Goal: Information Seeking & Learning: Learn about a topic

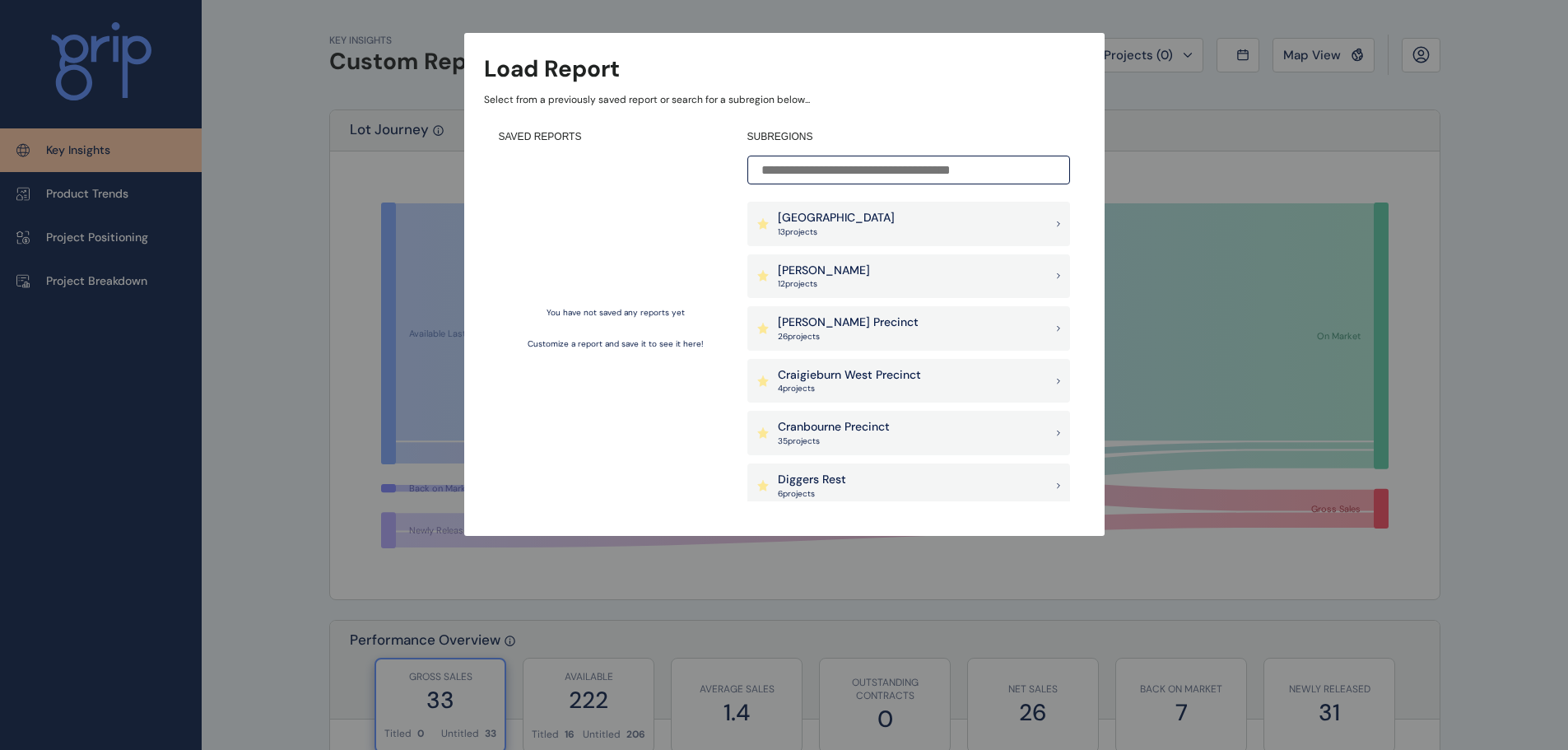
scroll to position [348, 0]
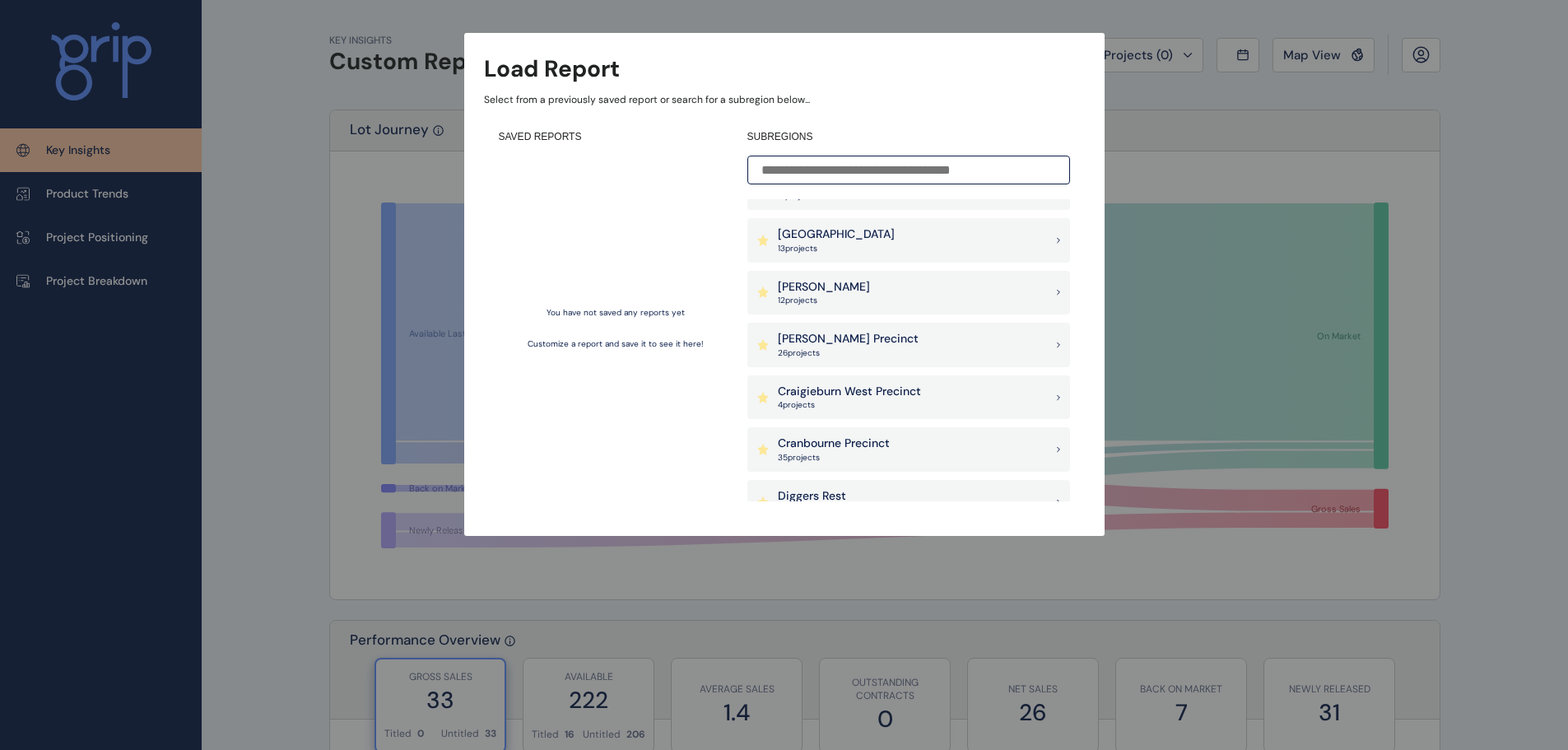
click at [912, 339] on div "[PERSON_NAME] Precinct 26 project s" at bounding box center [909, 344] width 322 height 44
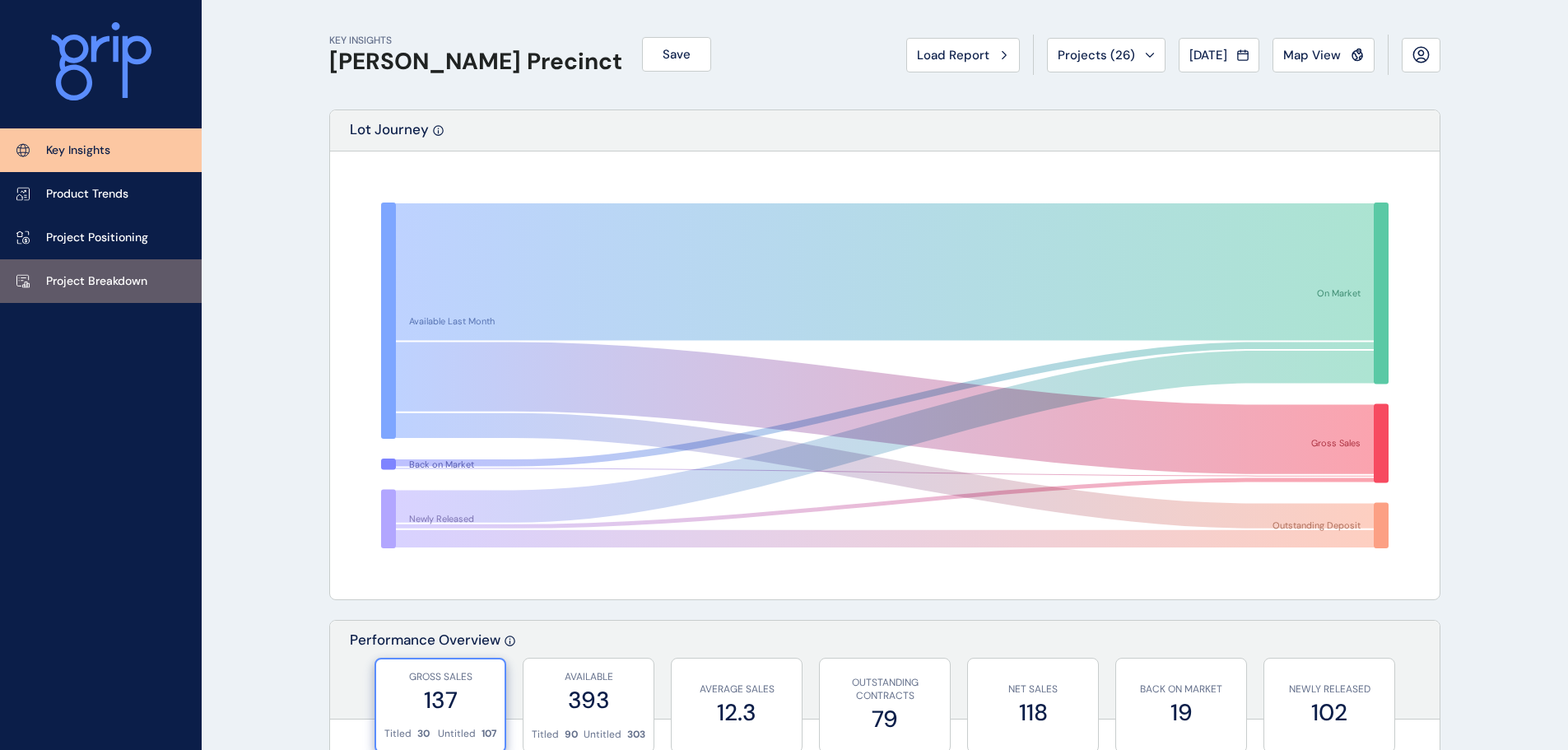
click at [105, 291] on link "Project Breakdown" at bounding box center [101, 281] width 202 height 43
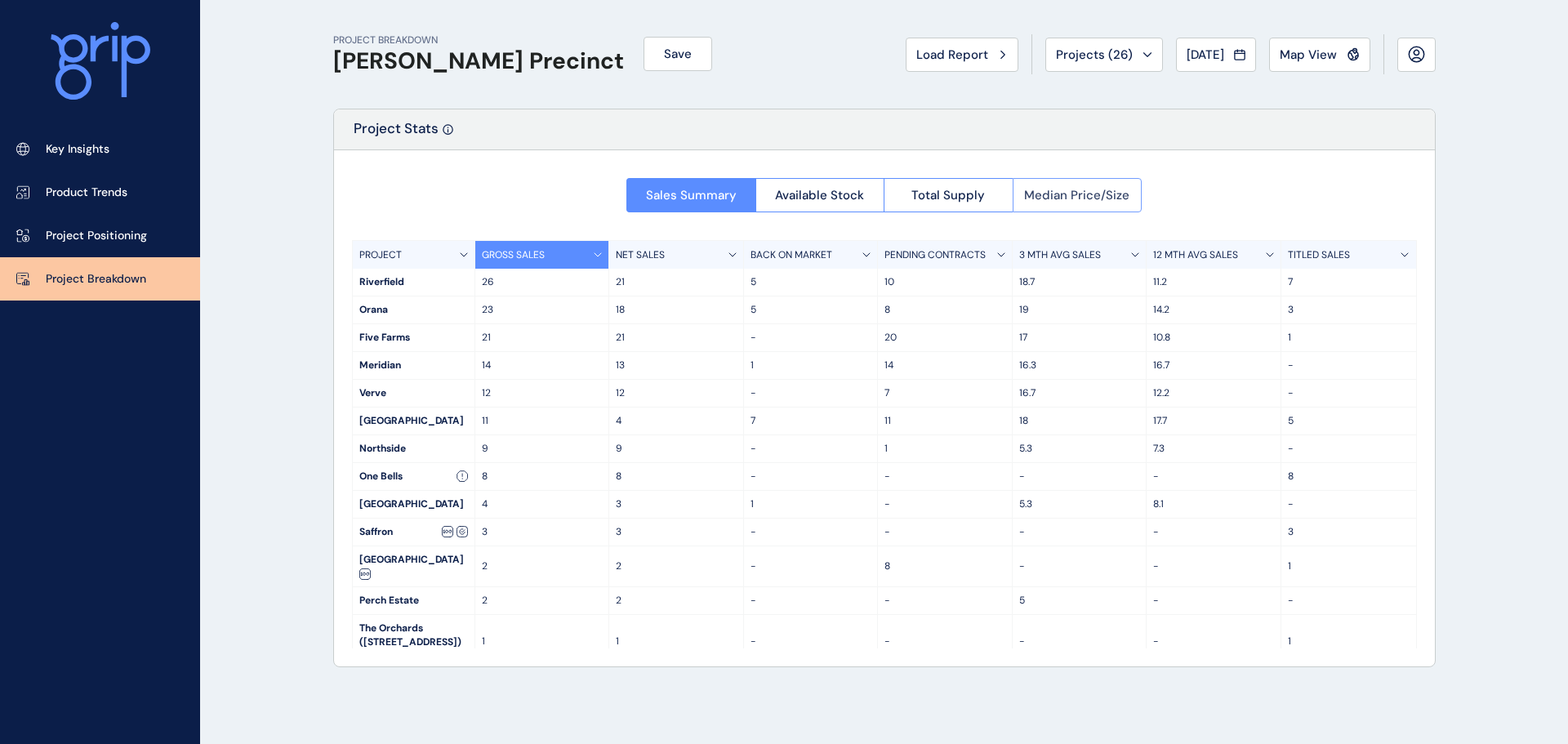
click at [1075, 203] on span "Median Price/Size" at bounding box center [1077, 195] width 105 height 16
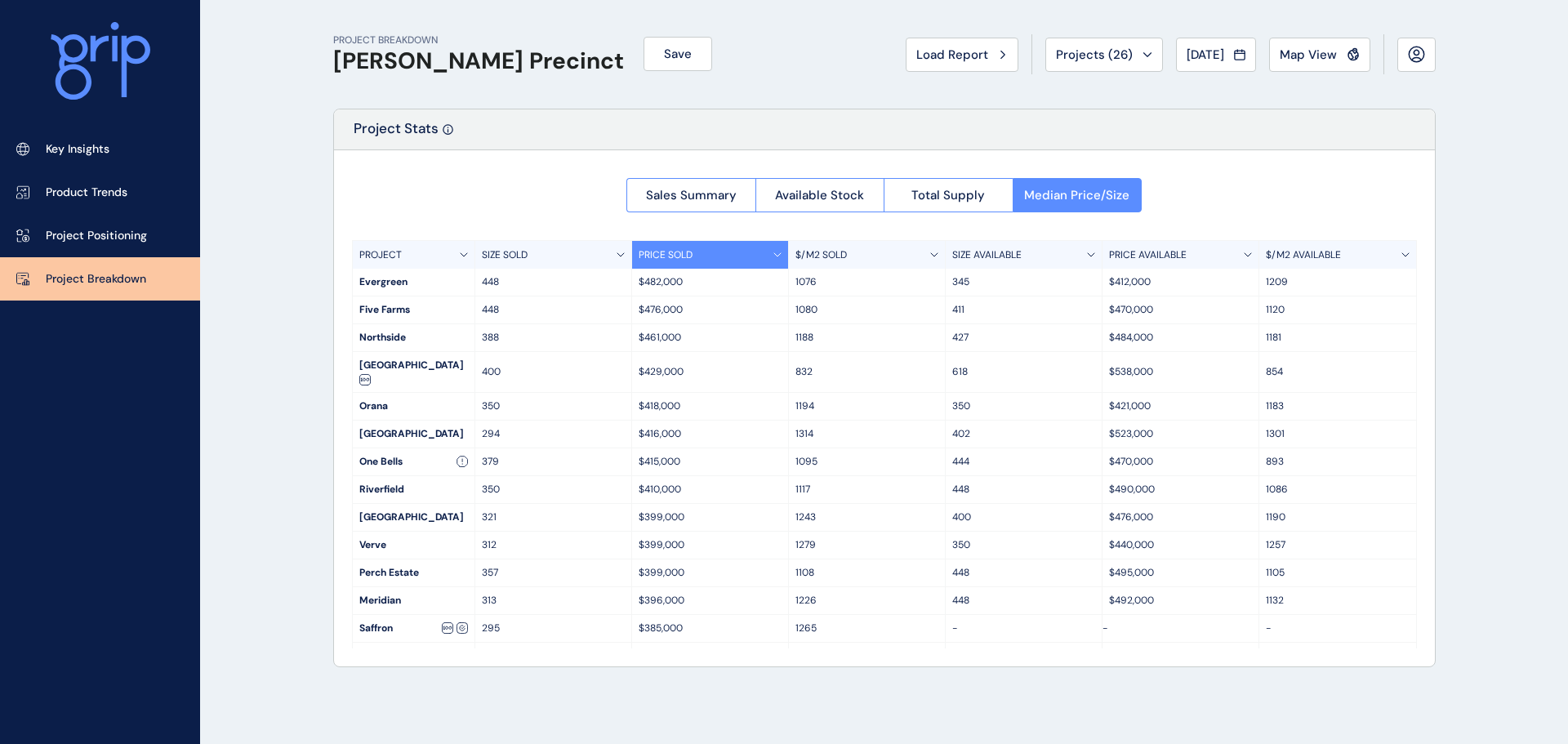
click at [1290, 254] on p "$/M2 AVAILABLE" at bounding box center [1304, 255] width 75 height 14
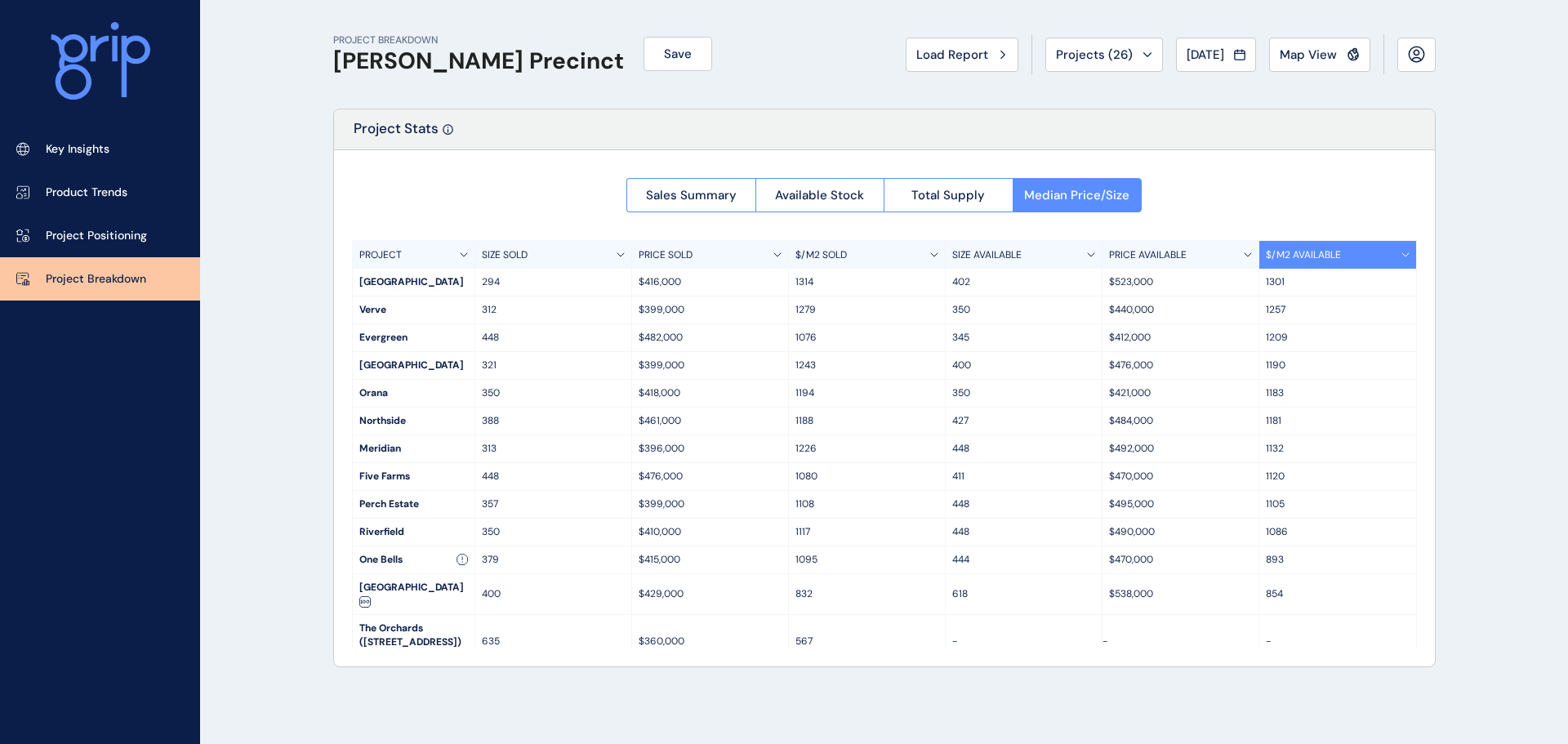
click at [1290, 254] on p "$/M2 AVAILABLE" at bounding box center [1304, 255] width 75 height 14
